Goal: Check status: Check status

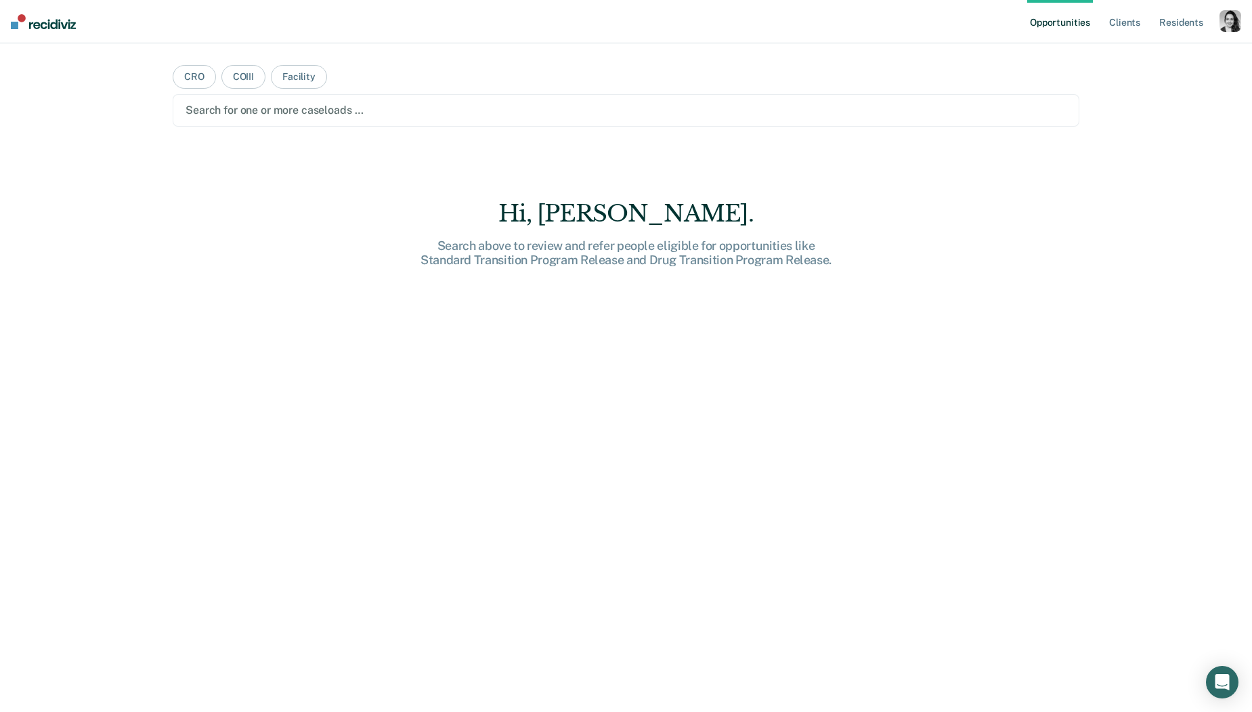
click at [1232, 24] on div "button" at bounding box center [1230, 21] width 22 height 22
click at [1133, 59] on link "Profile" at bounding box center [1175, 55] width 109 height 12
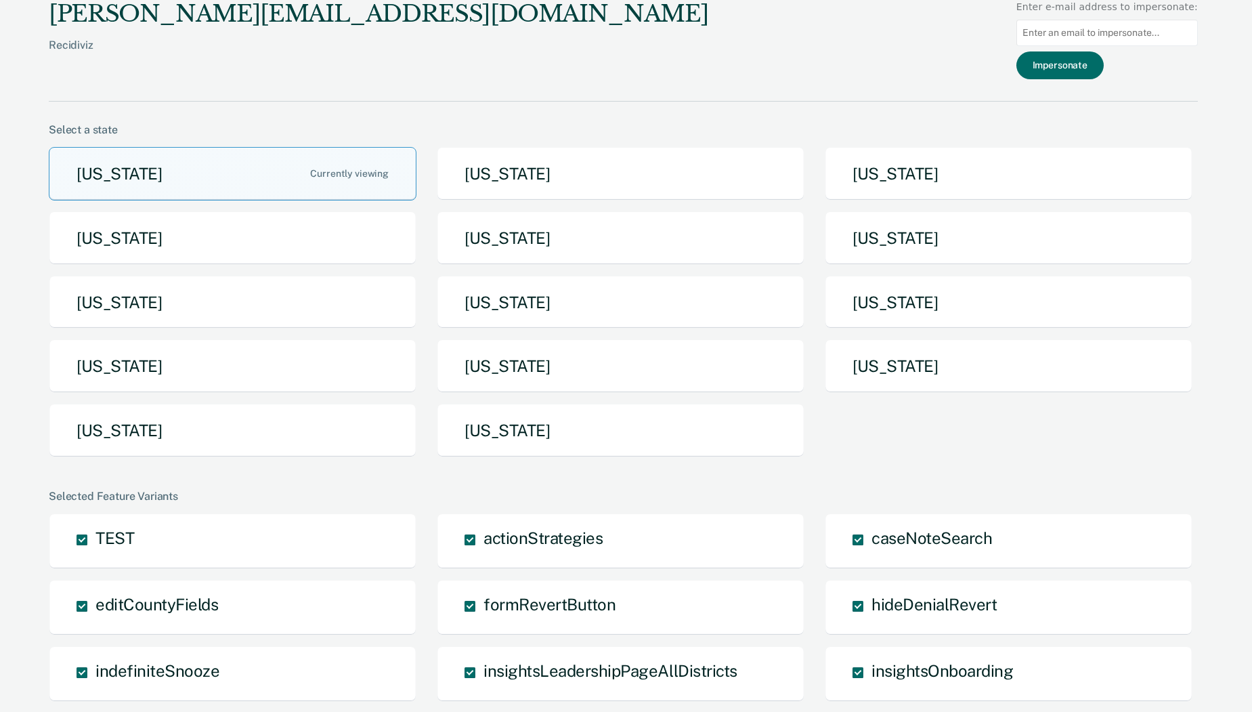
click at [513, 458] on div "Arizona Arkansas California Idaho Iowa Maine Michigan Missouri Nebraska North D…" at bounding box center [623, 307] width 1149 height 321
click at [520, 432] on button "Utah" at bounding box center [621, 430] width 368 height 53
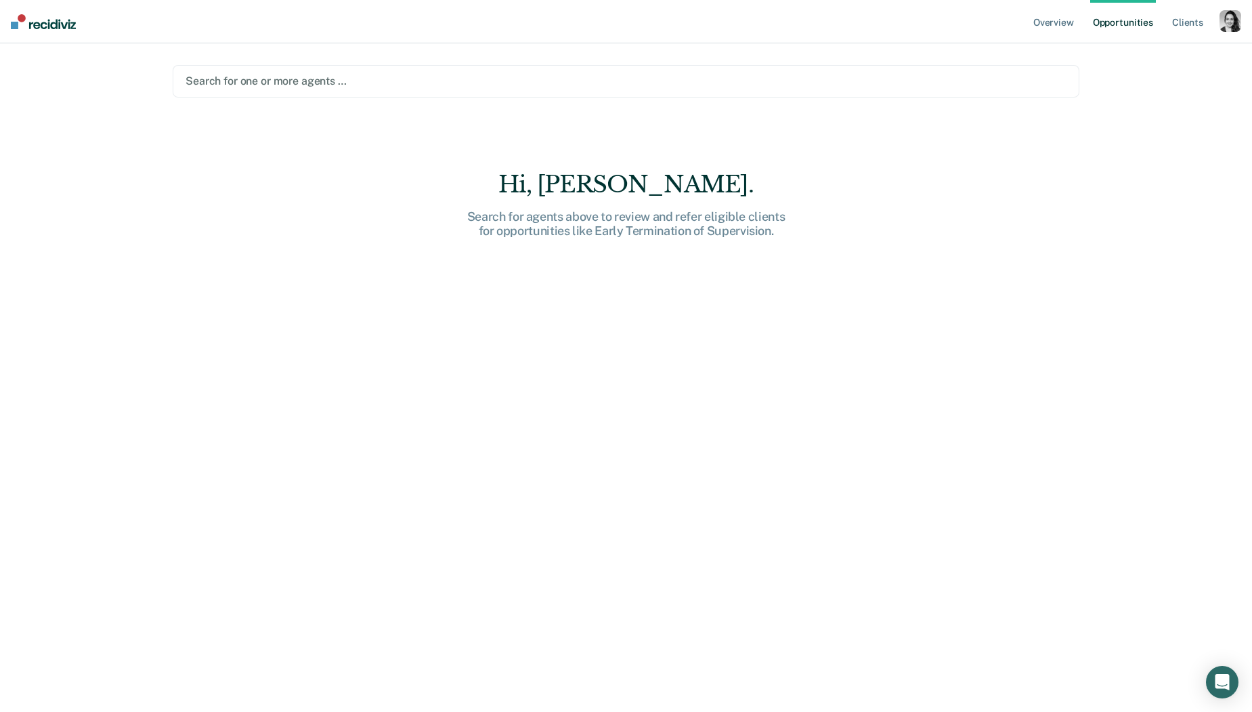
click at [504, 53] on main "Search for one or more agents … Hi, Nora. Search for agents above to review and…" at bounding box center [625, 361] width 939 height 636
click at [494, 79] on div at bounding box center [626, 81] width 881 height 16
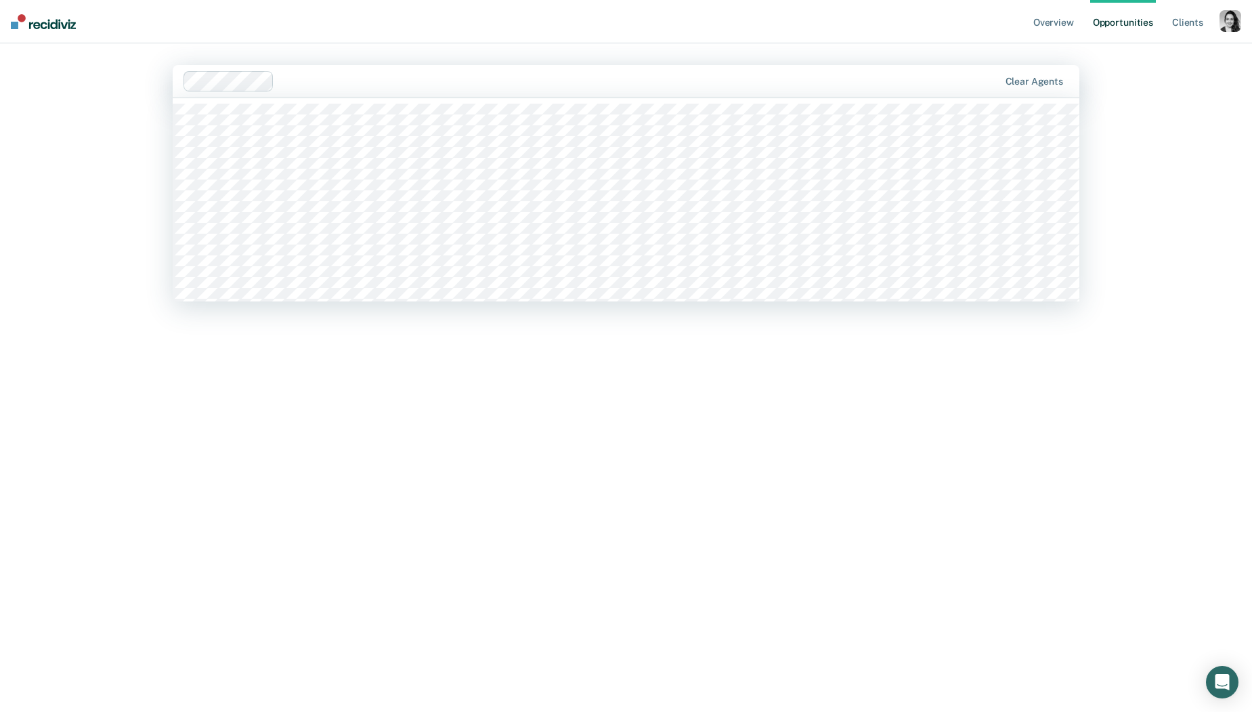
click at [359, 74] on div at bounding box center [639, 81] width 719 height 16
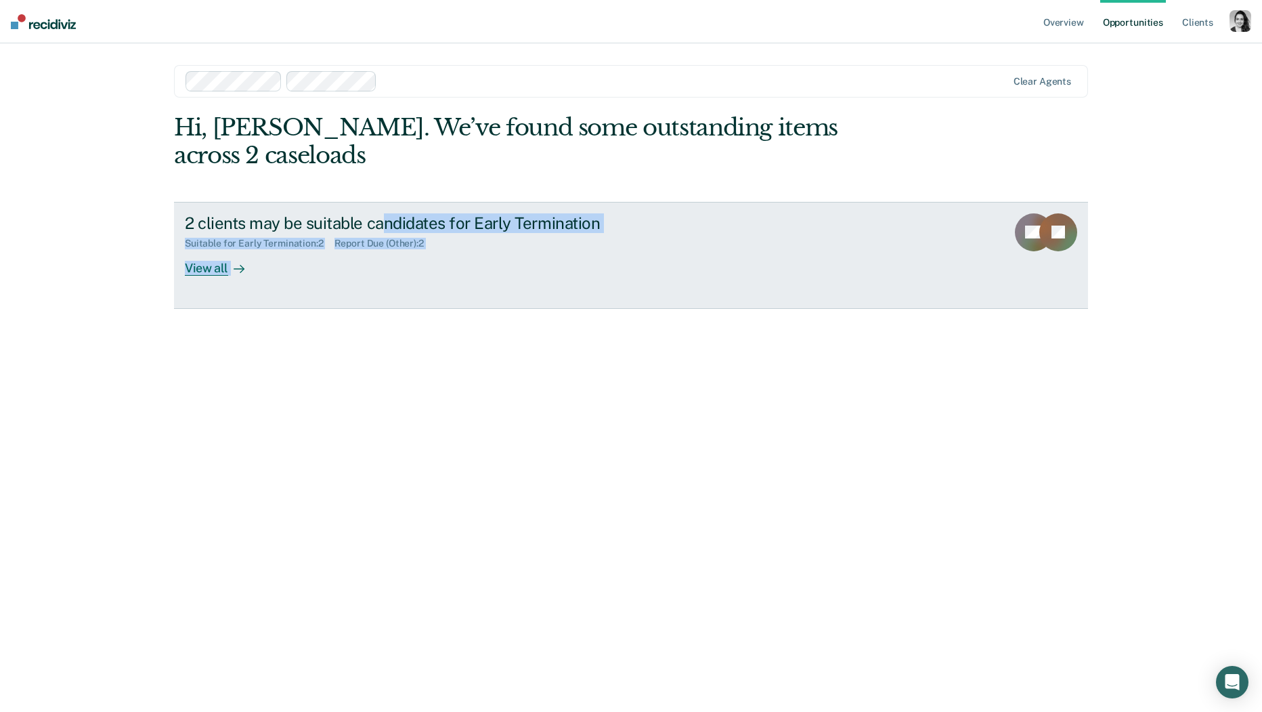
click at [383, 213] on div "2 clients may be suitable candidates for Early Termination" at bounding box center [422, 223] width 475 height 20
